Goal: Task Accomplishment & Management: Complete application form

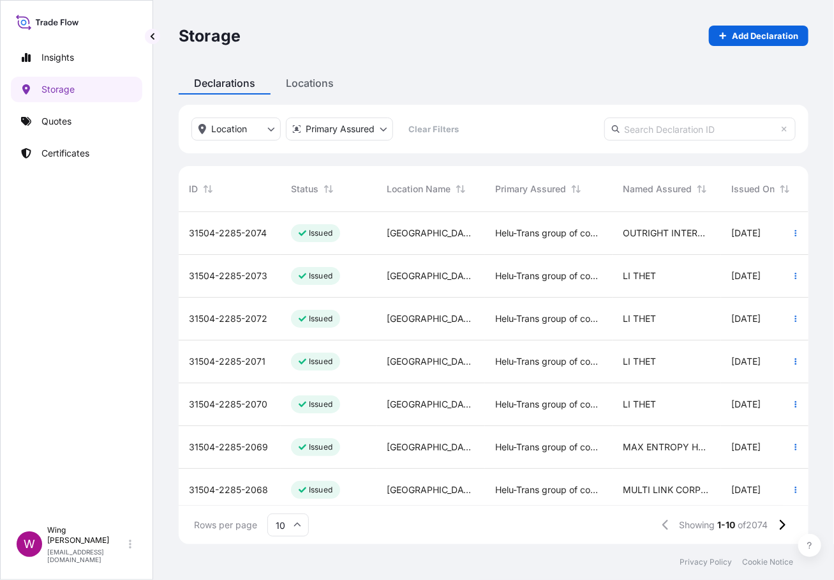
scroll to position [326, 617]
click at [470, 77] on div "Declarations Locations" at bounding box center [494, 82] width 630 height 23
click at [62, 77] on link "Storage" at bounding box center [76, 90] width 131 height 26
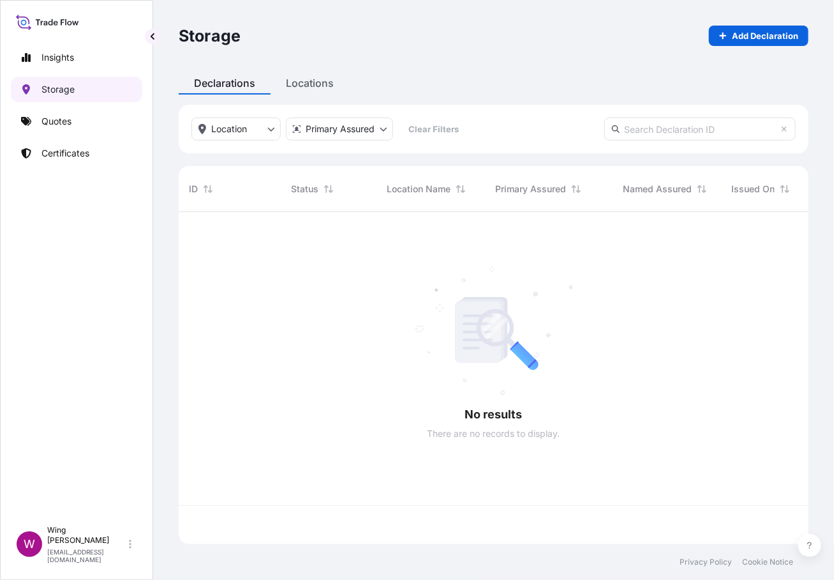
scroll to position [326, 617]
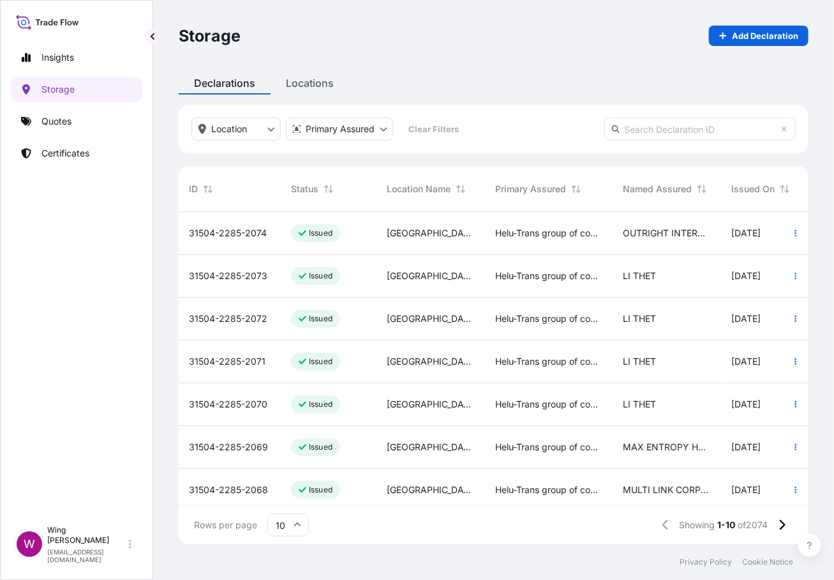
click at [239, 233] on span "31504-2285-2074" at bounding box center [228, 233] width 78 height 13
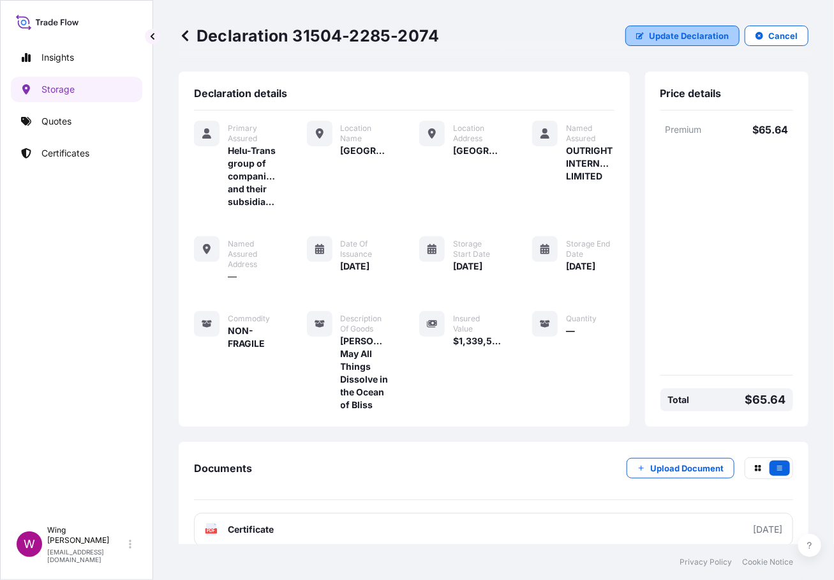
click at [645, 27] on button "Update Declaration" at bounding box center [683, 36] width 114 height 20
click at [649, 33] on p "Update Declaration" at bounding box center [689, 35] width 80 height 13
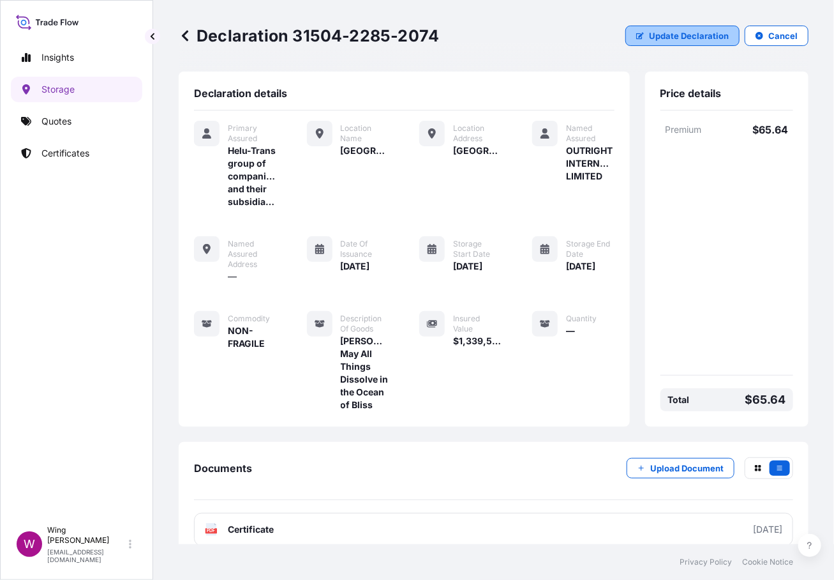
click at [649, 33] on p "Update Declaration" at bounding box center [689, 35] width 80 height 13
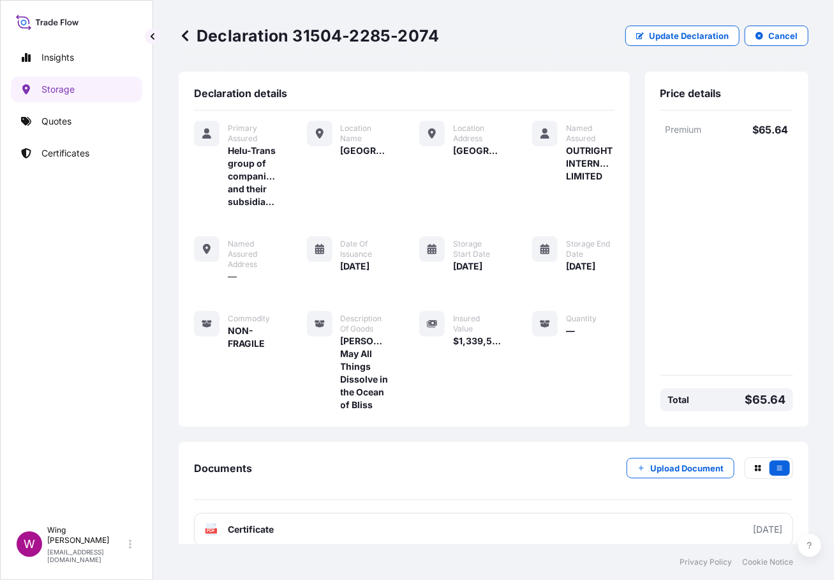
click at [443, 70] on div "Declaration 31504-2285-2074 Update Declaration Cancel" at bounding box center [494, 35] width 630 height 71
click at [669, 39] on p "Update Declaration" at bounding box center [689, 35] width 80 height 13
click at [661, 34] on p "Update Declaration" at bounding box center [689, 35] width 80 height 13
click at [636, 33] on icon "button" at bounding box center [640, 36] width 8 height 8
click at [636, 33] on icon "button" at bounding box center [640, 36] width 8 height 7
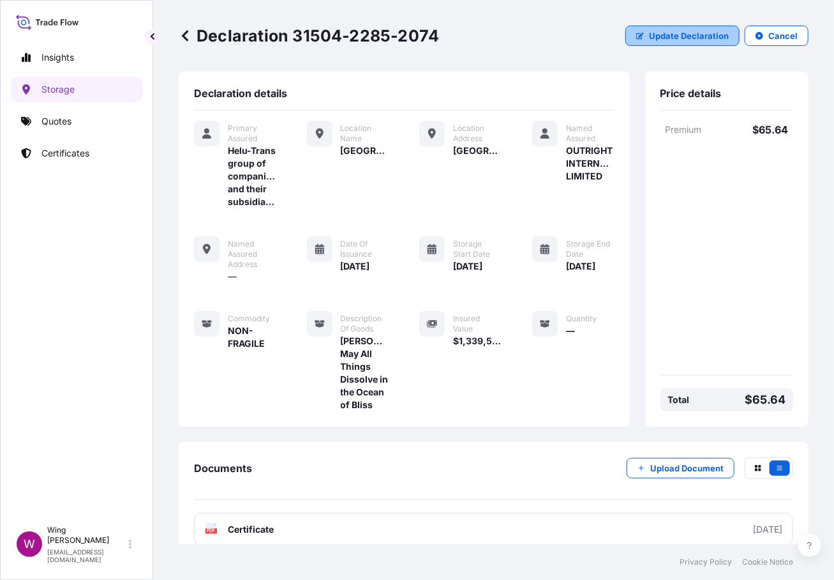
click at [649, 33] on p "Update Declaration" at bounding box center [689, 35] width 80 height 13
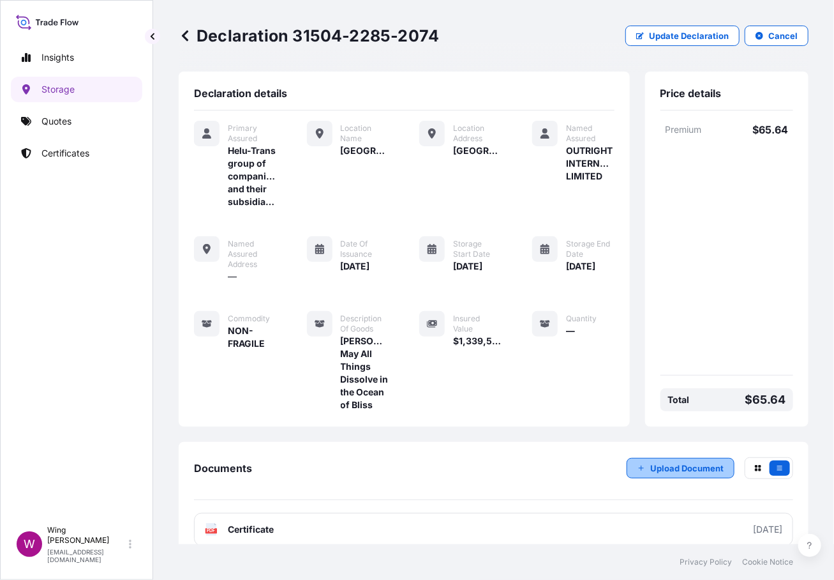
click at [673, 478] on button "Upload Document" at bounding box center [681, 468] width 108 height 20
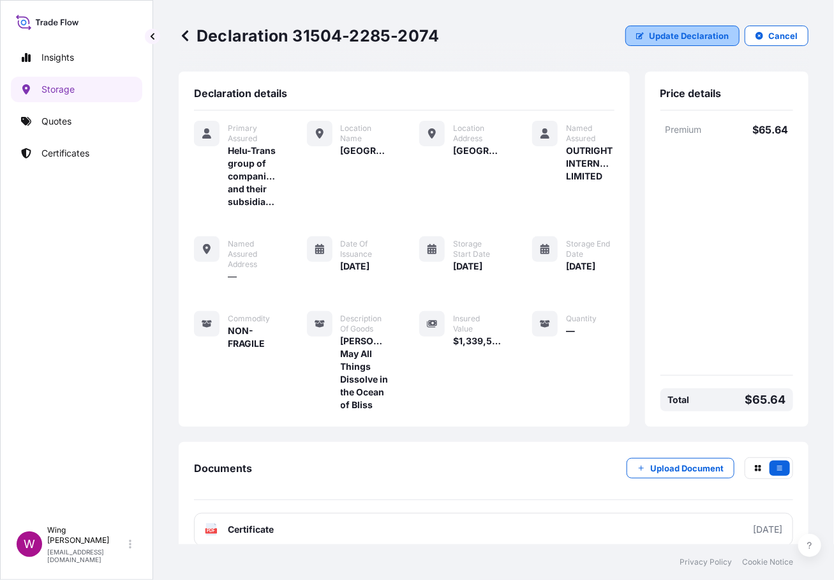
click at [666, 37] on p "Update Declaration" at bounding box center [689, 35] width 80 height 13
click at [356, 233] on div "Primary Assured Helu-Trans group of companies and their subsidiaries Location N…" at bounding box center [404, 266] width 421 height 290
click at [655, 36] on p "Update Declaration" at bounding box center [689, 35] width 80 height 13
click at [658, 39] on p "Update Declaration" at bounding box center [689, 35] width 80 height 13
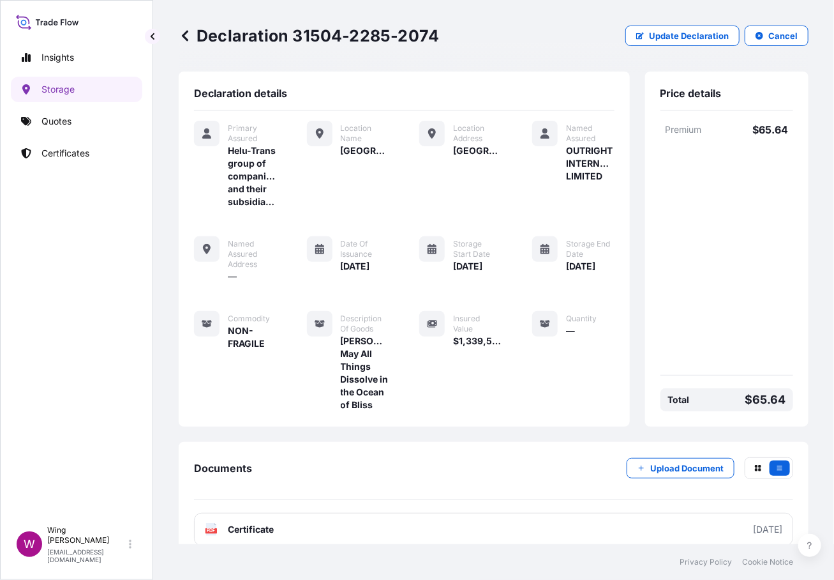
click at [532, 40] on div "Declaration 31504-2285-2074 Update Declaration Cancel" at bounding box center [494, 36] width 630 height 20
click at [60, 92] on p "Storage" at bounding box center [57, 89] width 33 height 13
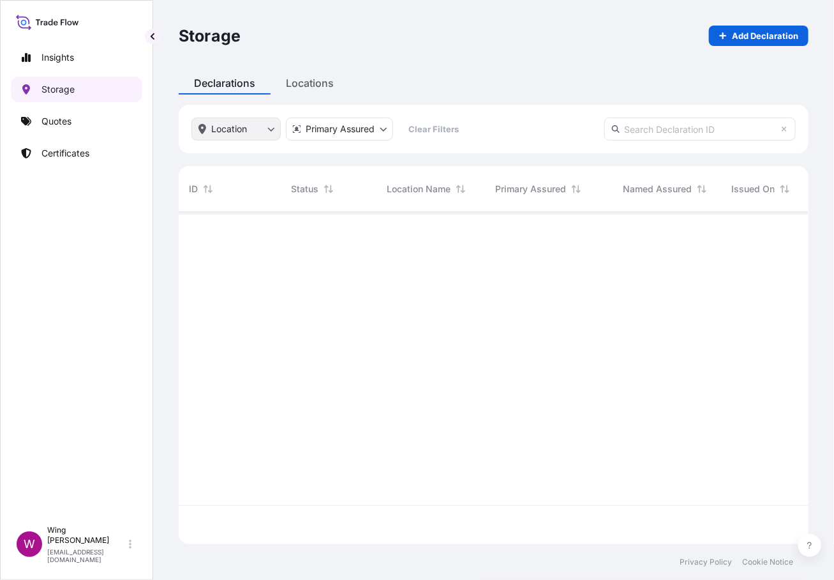
scroll to position [326, 617]
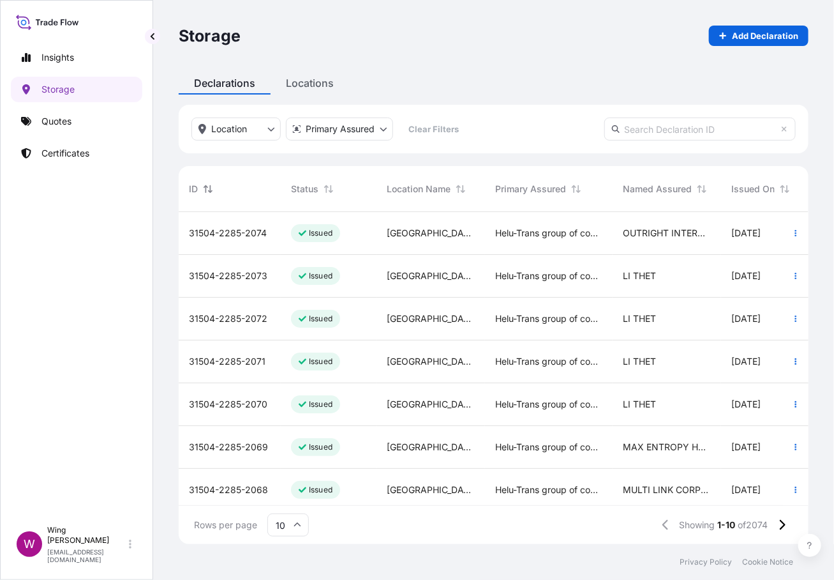
click at [204, 189] on icon "Sort" at bounding box center [208, 188] width 9 height 9
click at [205, 188] on icon "Sort" at bounding box center [208, 188] width 9 height 9
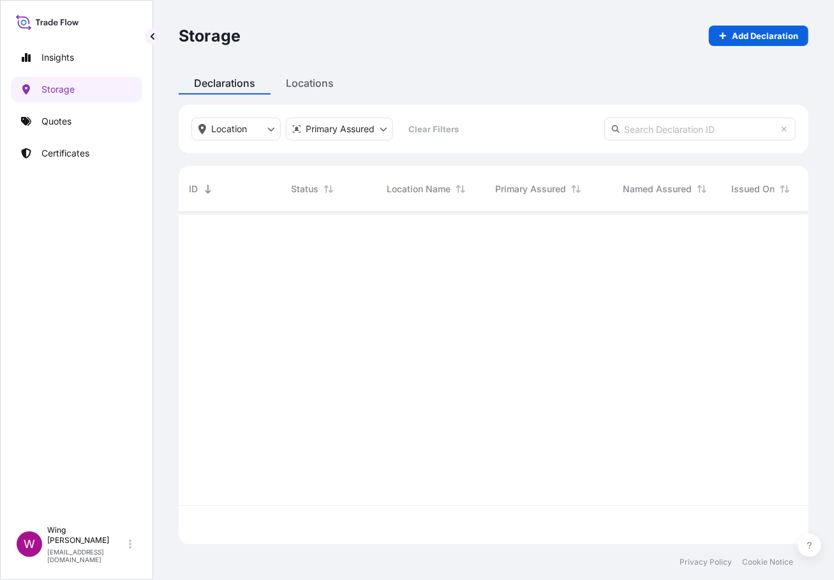
click at [205, 188] on icon "Sort" at bounding box center [208, 188] width 9 height 9
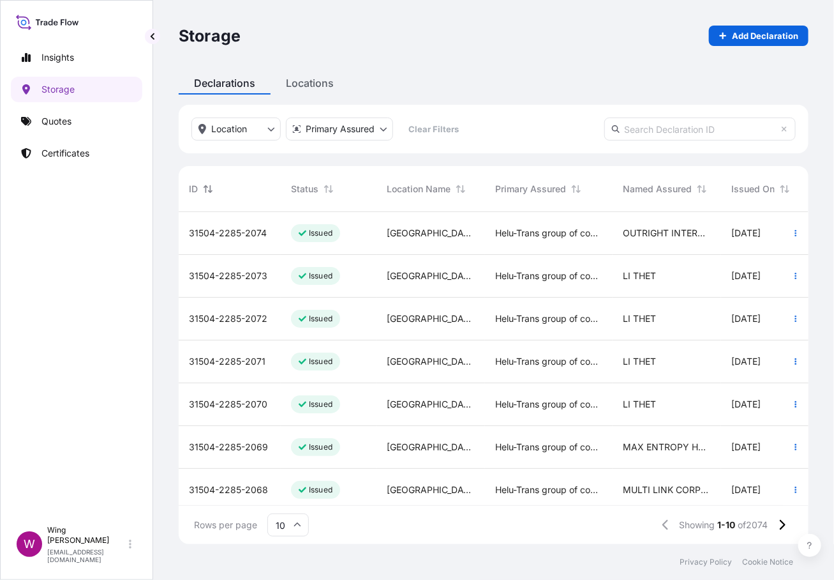
click at [213, 188] on button "Sort" at bounding box center [207, 188] width 15 height 15
click at [240, 237] on span "[PHONE_NUMBER]" at bounding box center [229, 233] width 80 height 13
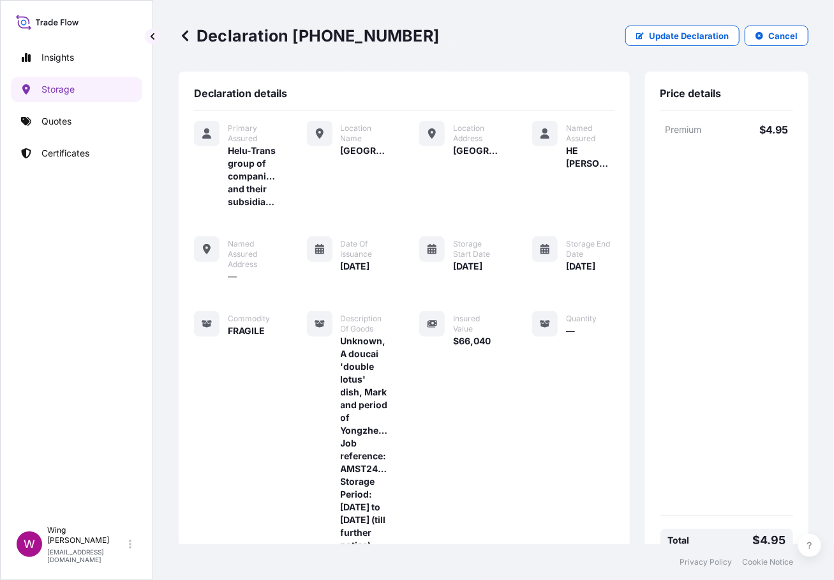
click at [679, 49] on div "Declaration [PHONE_NUMBER] Update Declaration Cancel" at bounding box center [494, 35] width 630 height 71
click at [671, 33] on p "Update Declaration" at bounding box center [689, 35] width 80 height 13
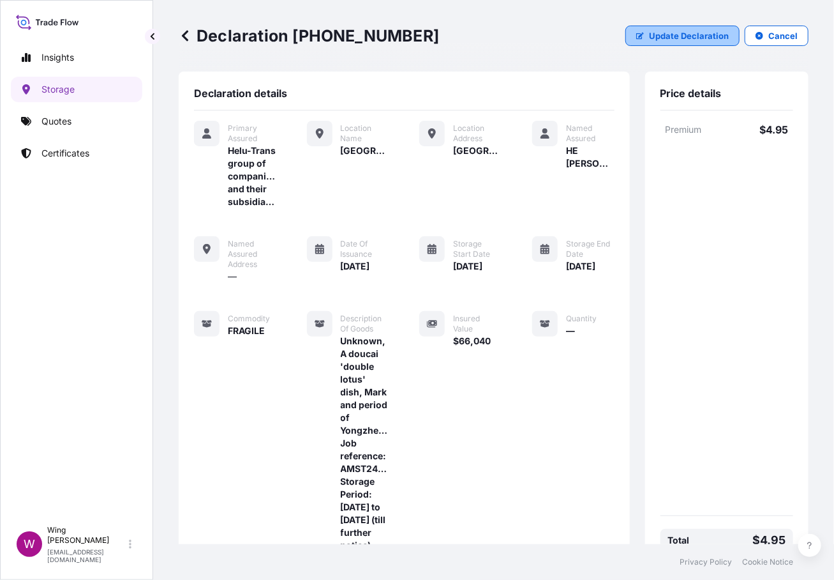
click at [671, 33] on p "Update Declaration" at bounding box center [689, 35] width 80 height 13
